Goal: Use online tool/utility: Use online tool/utility

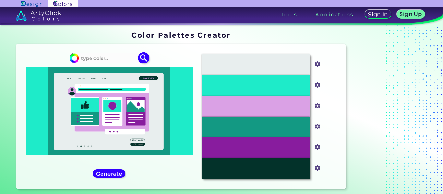
click at [115, 59] on input at bounding box center [109, 58] width 60 height 9
paste input "23272A"
type input "23272A"
click at [143, 57] on img at bounding box center [143, 58] width 11 height 11
type input "#000000"
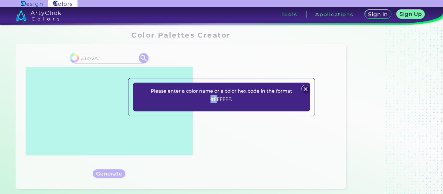
drag, startPoint x: 210, startPoint y: 100, endPoint x: 216, endPoint y: 102, distance: 6.0
click at [216, 102] on p "Please enter a color name or a color hex code in the format #FFFFFF." at bounding box center [222, 95] width 146 height 16
click at [213, 100] on p "Please enter a color name or a color hex code in the format #FFFFFF." at bounding box center [222, 95] width 146 height 16
drag, startPoint x: 207, startPoint y: 98, endPoint x: 213, endPoint y: 102, distance: 7.3
click at [213, 102] on p "Please enter a color name or a color hex code in the format #FFFFFF." at bounding box center [222, 95] width 146 height 16
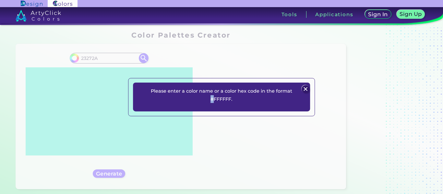
copy p "#"
click at [304, 90] on img at bounding box center [306, 89] width 8 height 8
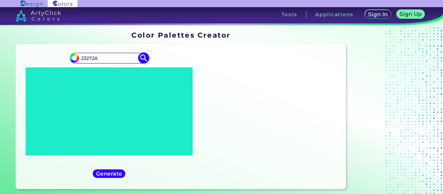
click at [80, 58] on input "23272A" at bounding box center [109, 58] width 60 height 9
paste input "#"
click at [113, 59] on input "#23272A" at bounding box center [109, 58] width 60 height 9
type input "#23272A"
click at [142, 56] on img at bounding box center [143, 58] width 11 height 11
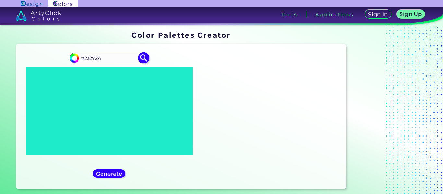
type input "#23272a"
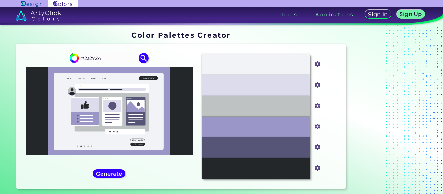
scroll to position [97, 0]
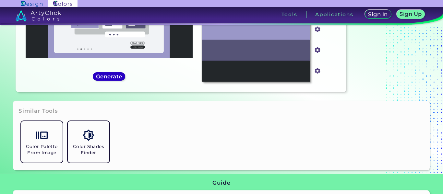
click at [119, 74] on h5 "Generate" at bounding box center [108, 76] width 25 height 5
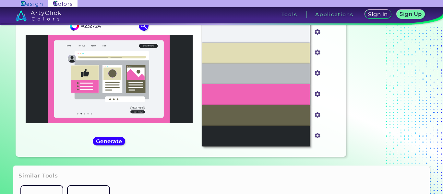
scroll to position [0, 0]
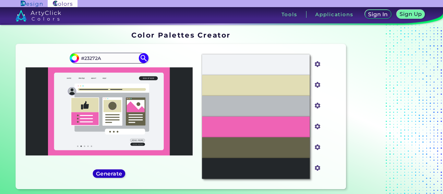
click at [117, 176] on h5 "Generate" at bounding box center [109, 173] width 26 height 5
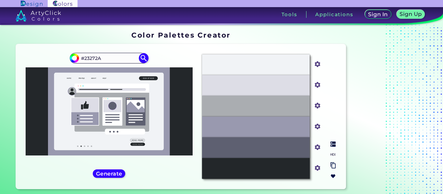
click at [297, 166] on div "#23272A" at bounding box center [256, 168] width 108 height 21
click at [106, 175] on h5 "Generate" at bounding box center [109, 173] width 26 height 5
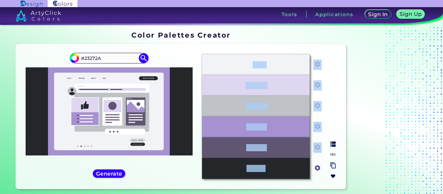
drag, startPoint x: 253, startPoint y: 50, endPoint x: 279, endPoint y: 171, distance: 124.2
click at [279, 173] on section "Oops - something went wrong. Please try again. #F1F3F6 #f1f3f6 #DFD7F1 #dfd7f1 …" at bounding box center [181, 118] width 336 height 153
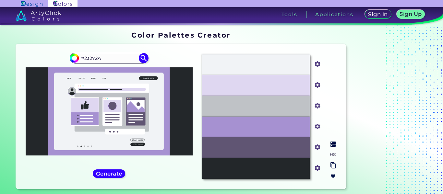
click at [235, 50] on div "#F1F3F6 #f1f3f6 #DFD7F1 #dfd7f1 #BFC2C6 #bfc2c6 #A691D1 #a691d1 #605573 #605573…" at bounding box center [269, 116] width 144 height 135
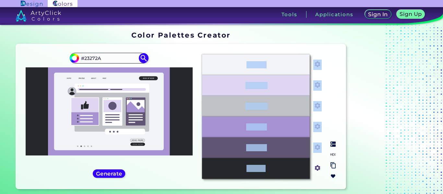
drag, startPoint x: 232, startPoint y: 48, endPoint x: 280, endPoint y: 170, distance: 130.6
click at [280, 170] on div "Oops - something went wrong. Please try again. #F1F3F6 #f1f3f6 #DFD7F1 #dfd7f1 …" at bounding box center [181, 116] width 330 height 145
copy div "#F1F3F6 #DFD7F1 #BFC2C6 #A691D1 #605573 #23272A"
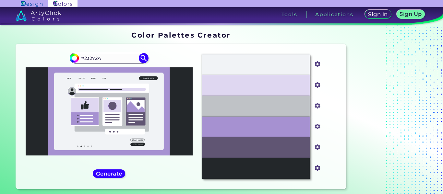
click at [270, 34] on div "Color Palettes Creator" at bounding box center [181, 35] width 336 height 13
click at [124, 59] on input "#23272A" at bounding box center [109, 58] width 60 height 9
click at [241, 43] on section "Oops - something went wrong. Please try again. #F1F3F6 #f1f3f6 #DFD7F1 #dfd7f1 …" at bounding box center [181, 118] width 336 height 153
